Goal: Complete application form: Complete application form

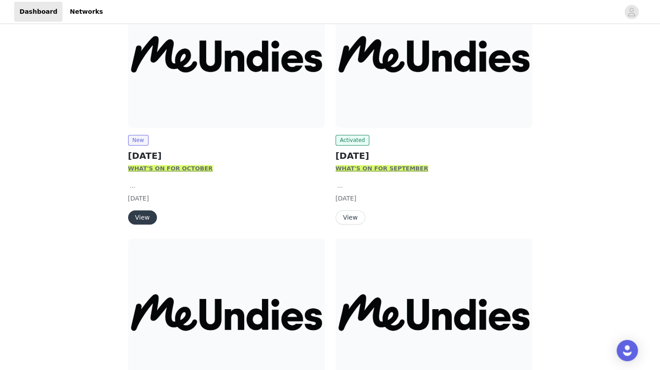
scroll to position [73, 0]
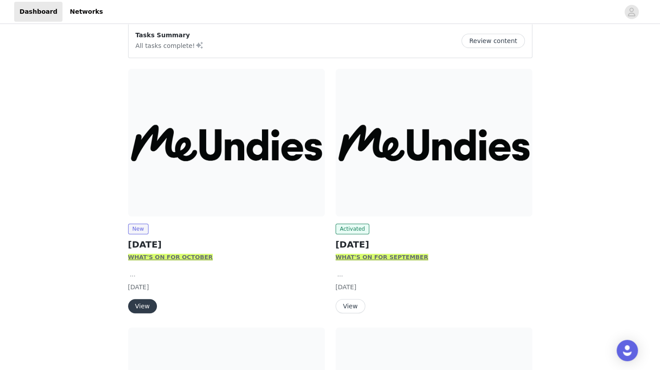
click at [160, 195] on img at bounding box center [226, 143] width 197 height 148
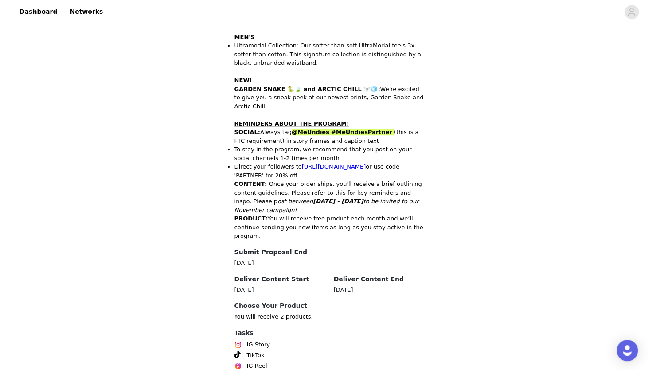
scroll to position [391, 0]
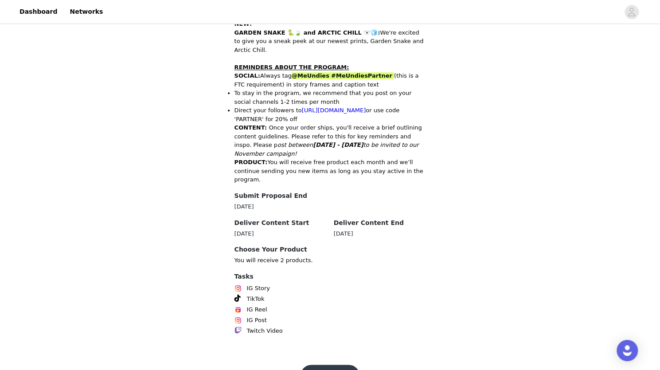
click at [370, 364] on div "Get Started" at bounding box center [330, 374] width 94 height 21
click at [356, 364] on div "Get Started" at bounding box center [330, 374] width 94 height 21
click at [347, 364] on button "Get Started" at bounding box center [329, 374] width 59 height 21
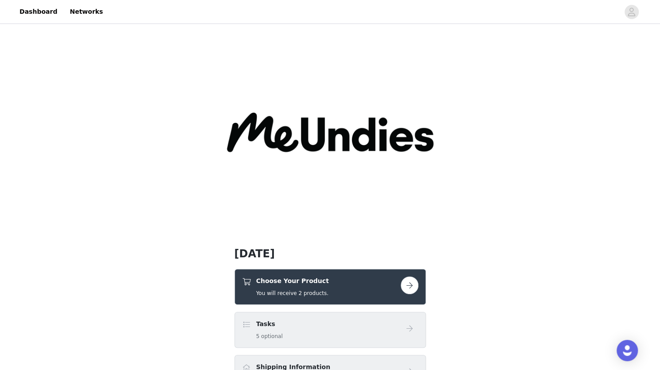
click at [411, 282] on button "button" at bounding box center [410, 285] width 18 height 18
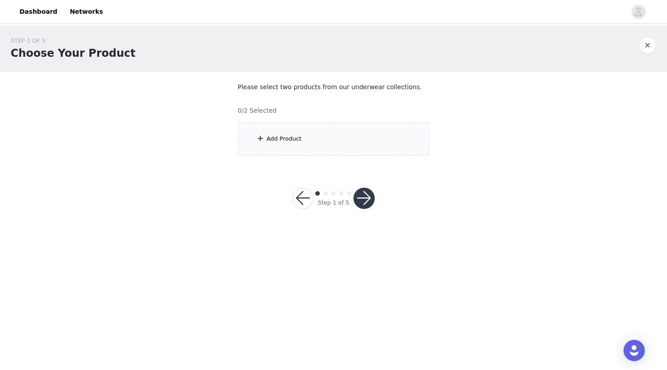
click at [256, 140] on span at bounding box center [260, 138] width 9 height 11
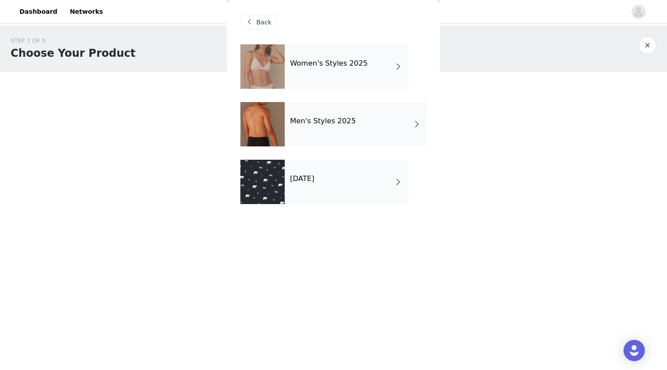
click at [353, 185] on div "[DATE]" at bounding box center [346, 182] width 123 height 44
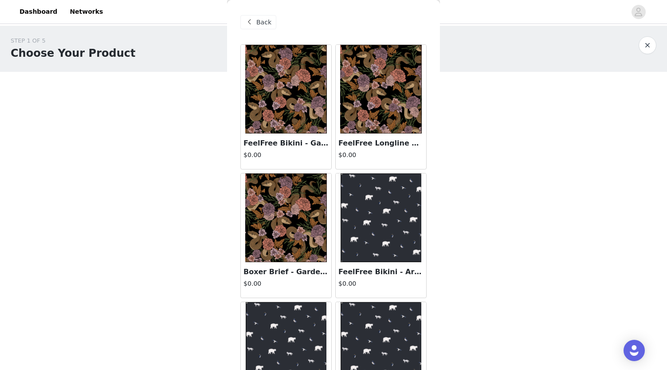
scroll to position [58, 0]
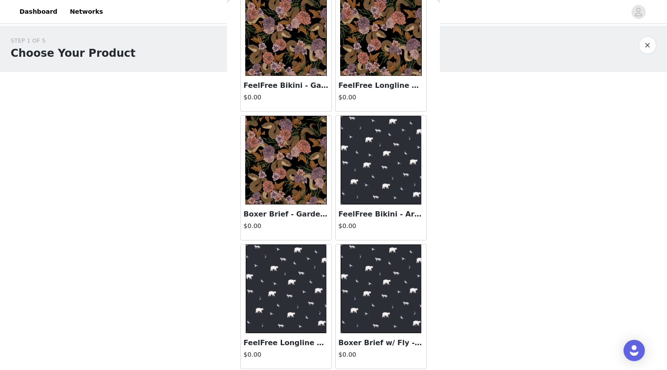
click at [375, 44] on img at bounding box center [381, 31] width 82 height 89
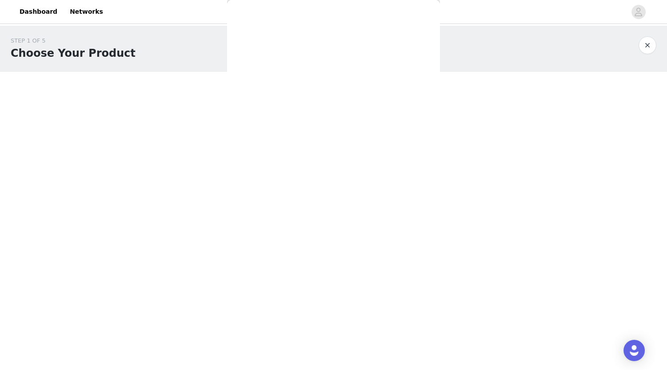
scroll to position [0, 0]
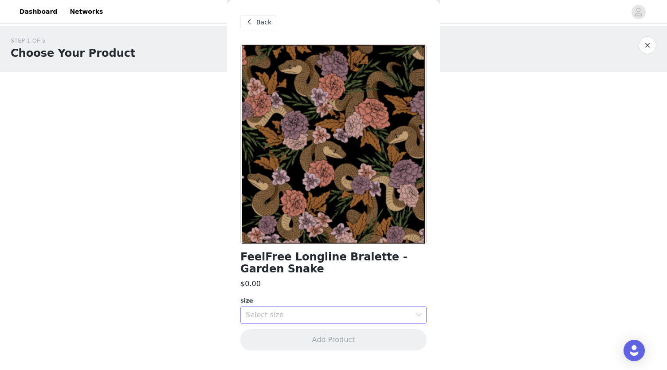
click at [325, 315] on div "Select size" at bounding box center [329, 314] width 166 height 9
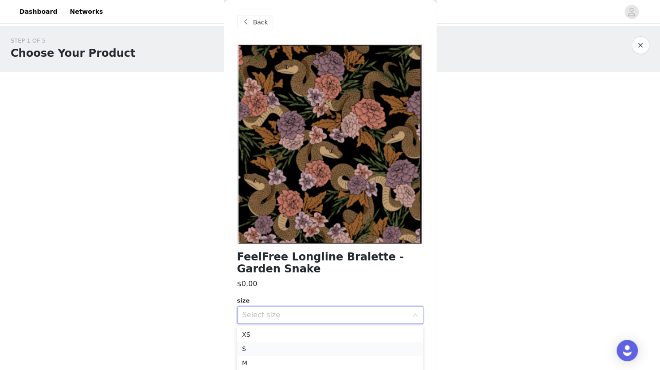
click at [297, 349] on li "S" at bounding box center [330, 348] width 186 height 14
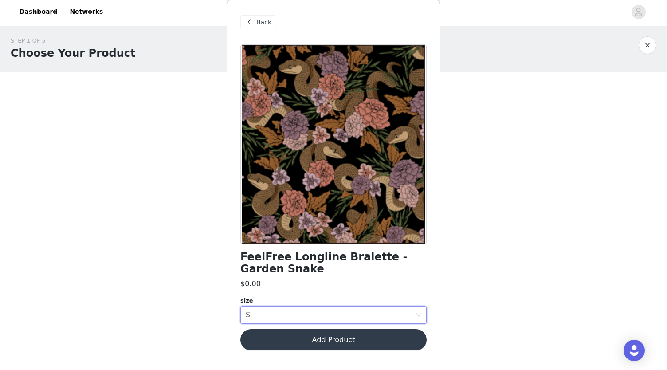
click at [299, 343] on button "Add Product" at bounding box center [333, 339] width 186 height 21
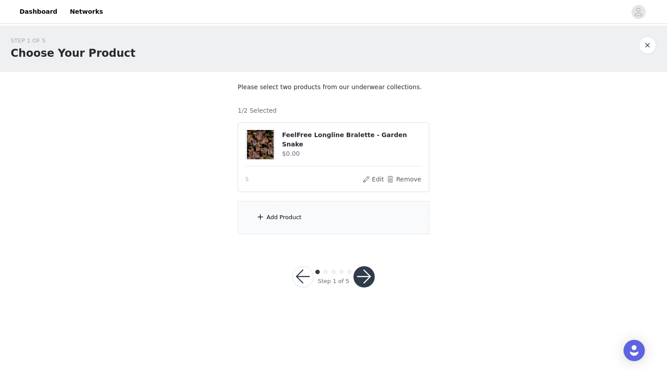
click at [281, 224] on div "Add Product" at bounding box center [333, 217] width 191 height 33
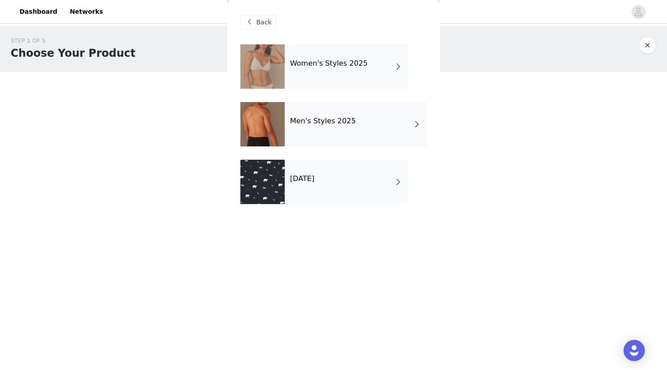
click at [367, 52] on div "Women's Styles 2025" at bounding box center [346, 66] width 123 height 44
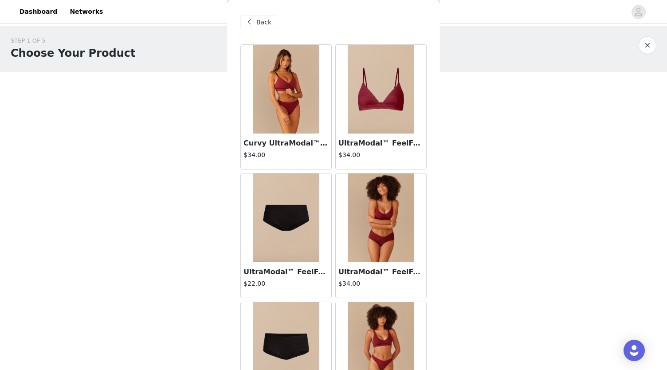
click at [262, 18] on span "Back" at bounding box center [263, 22] width 15 height 9
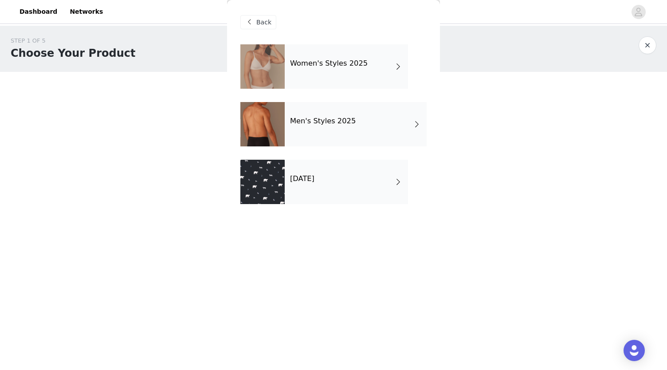
click at [314, 180] on h4 "[DATE]" at bounding box center [302, 179] width 24 height 8
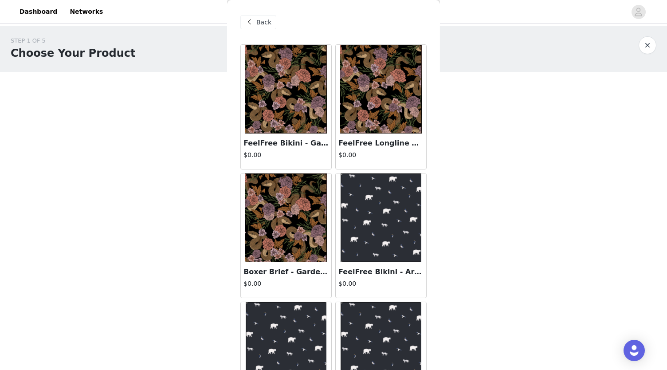
click at [284, 182] on img at bounding box center [286, 217] width 82 height 89
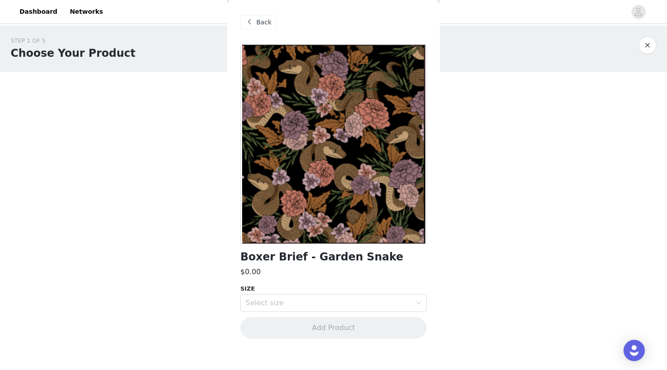
click at [250, 22] on span at bounding box center [249, 22] width 11 height 11
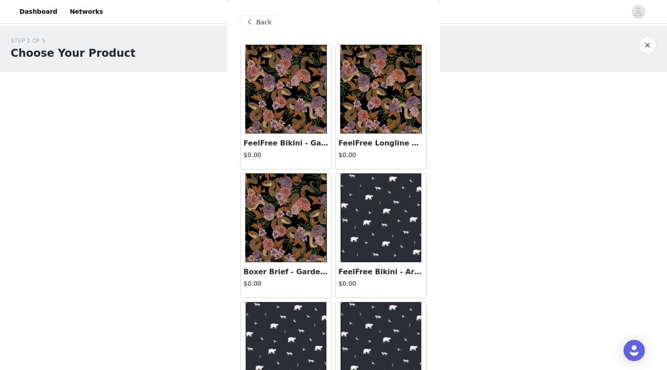
click at [276, 97] on img at bounding box center [286, 89] width 82 height 89
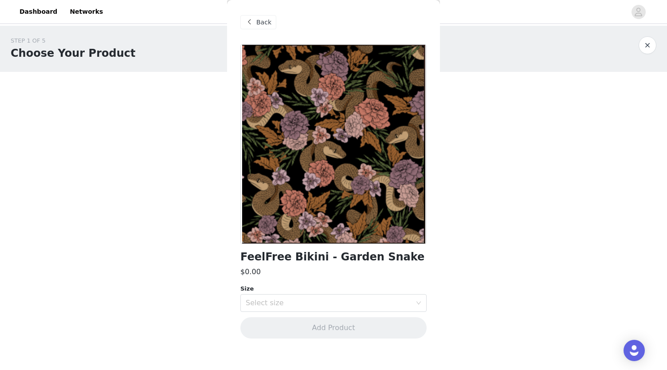
click at [358, 316] on div "FeelFree Bikini - Garden Snake $0.00 Size Select size Add Product" at bounding box center [333, 196] width 186 height 304
click at [356, 302] on div "Select size" at bounding box center [329, 302] width 166 height 9
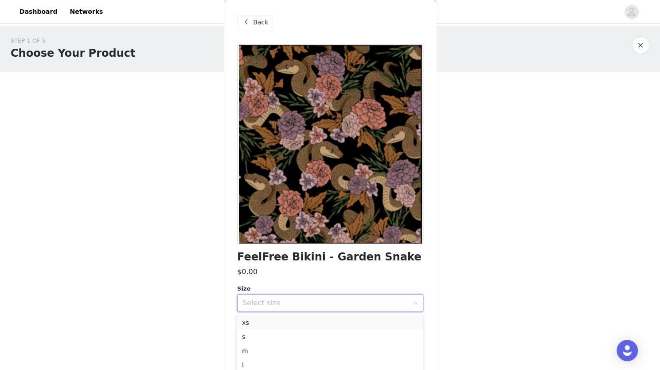
click at [329, 322] on li "xs" at bounding box center [330, 322] width 186 height 14
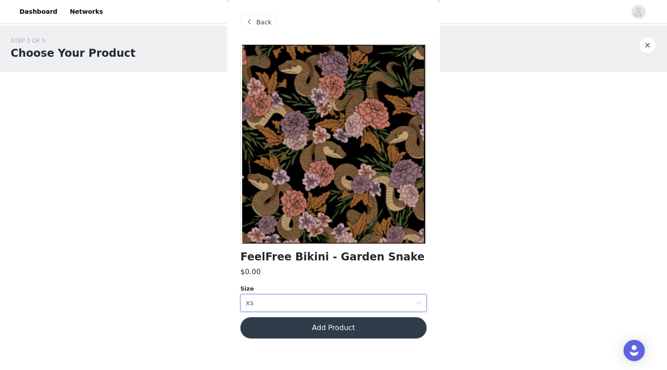
click at [336, 328] on button "Add Product" at bounding box center [333, 327] width 186 height 21
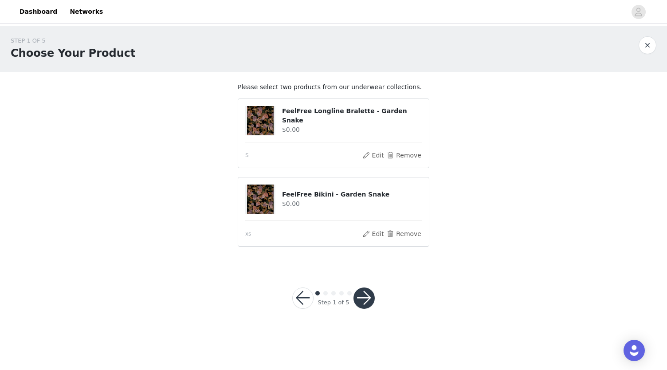
click at [367, 295] on button "button" at bounding box center [363, 297] width 21 height 21
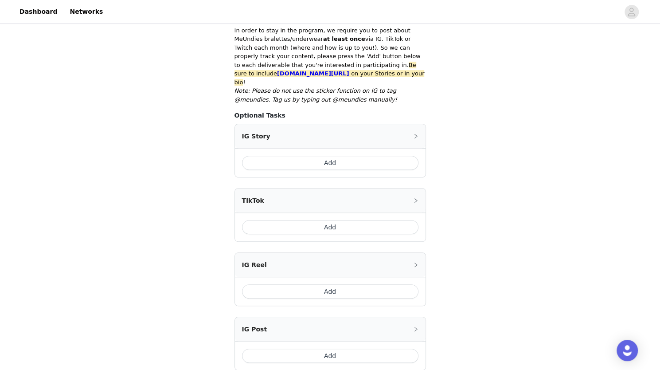
scroll to position [175, 0]
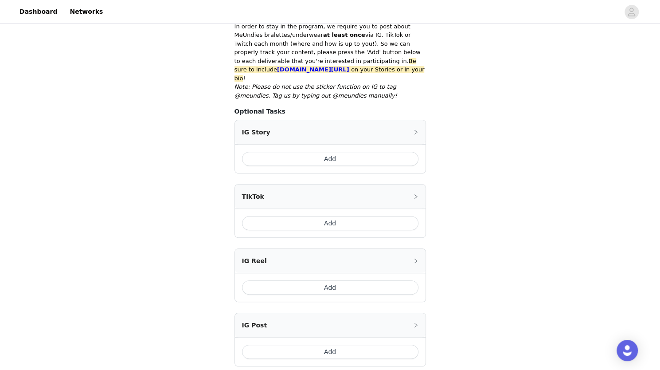
click at [396, 152] on button "Add" at bounding box center [330, 159] width 176 height 14
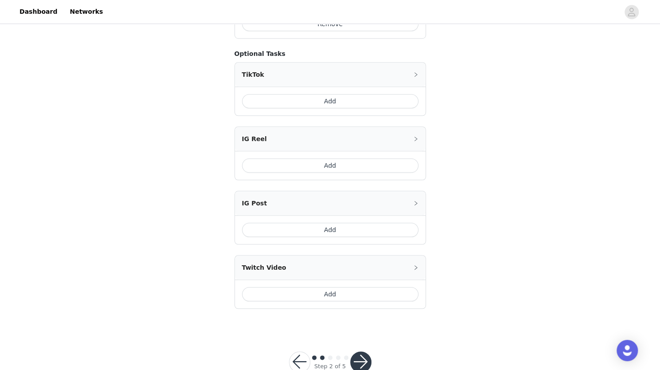
scroll to position [401, 0]
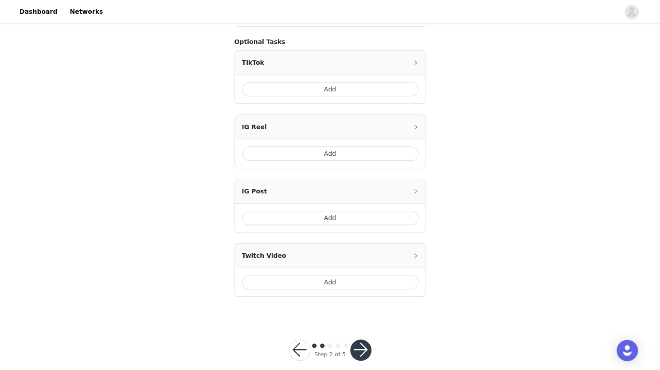
click at [365, 343] on button "button" at bounding box center [360, 349] width 21 height 21
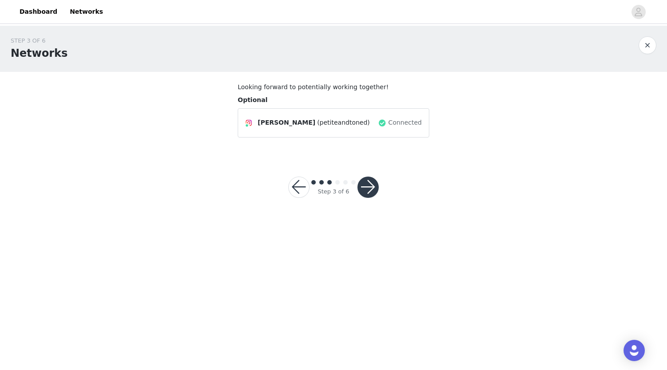
click at [369, 178] on button "button" at bounding box center [367, 186] width 21 height 21
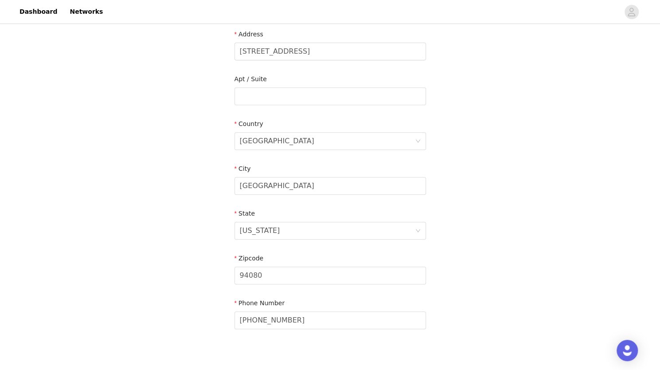
scroll to position [234, 0]
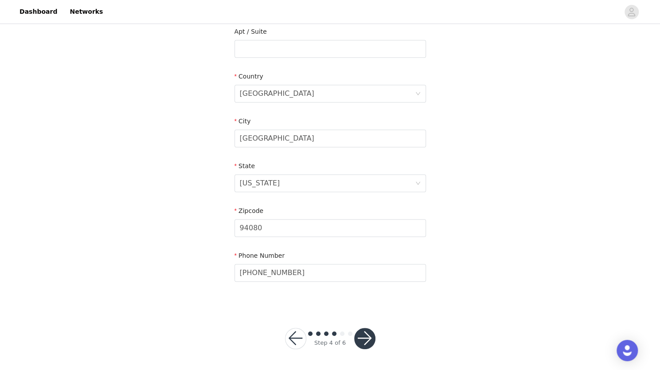
click at [371, 340] on button "button" at bounding box center [364, 338] width 21 height 21
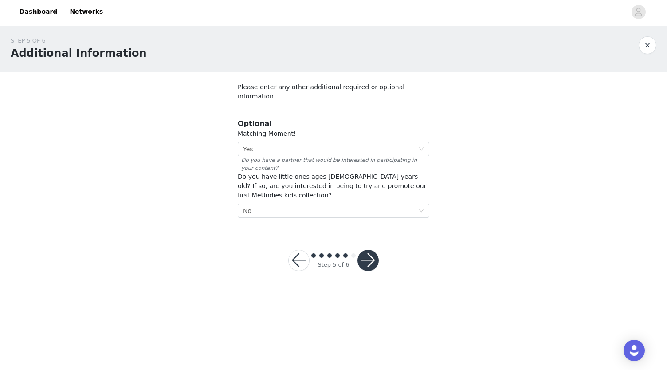
click at [367, 250] on button "button" at bounding box center [367, 260] width 21 height 21
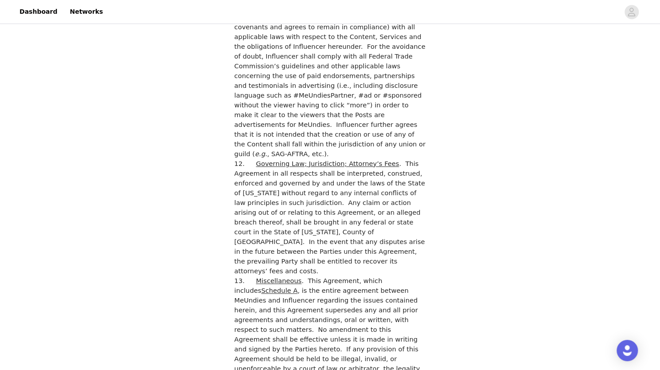
scroll to position [2391, 0]
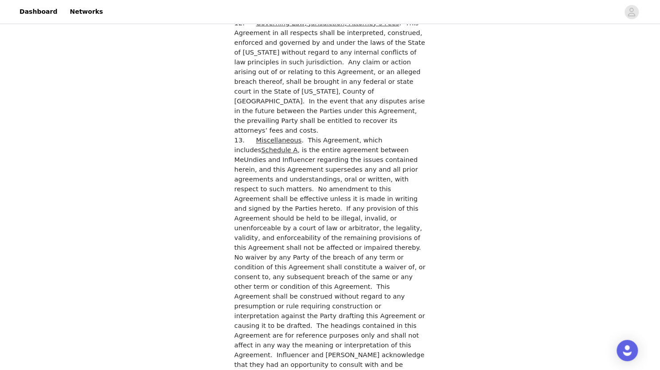
checkbox input "true"
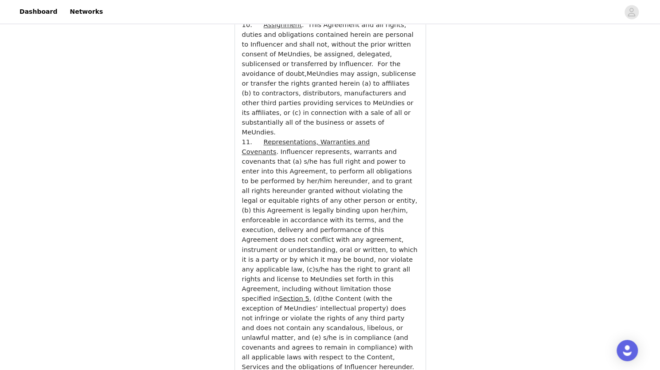
scroll to position [3128, 0]
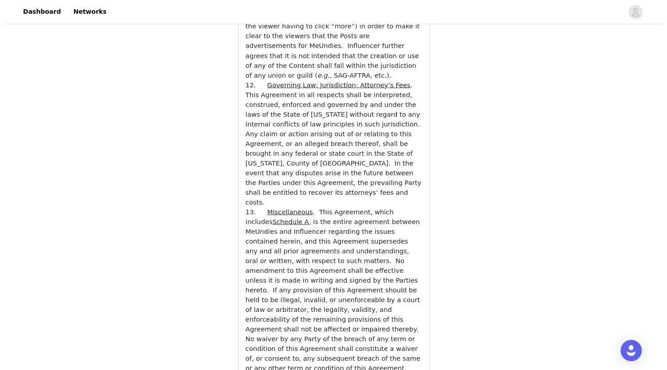
scroll to position [0, 0]
